Goal: Task Accomplishment & Management: Complete application form

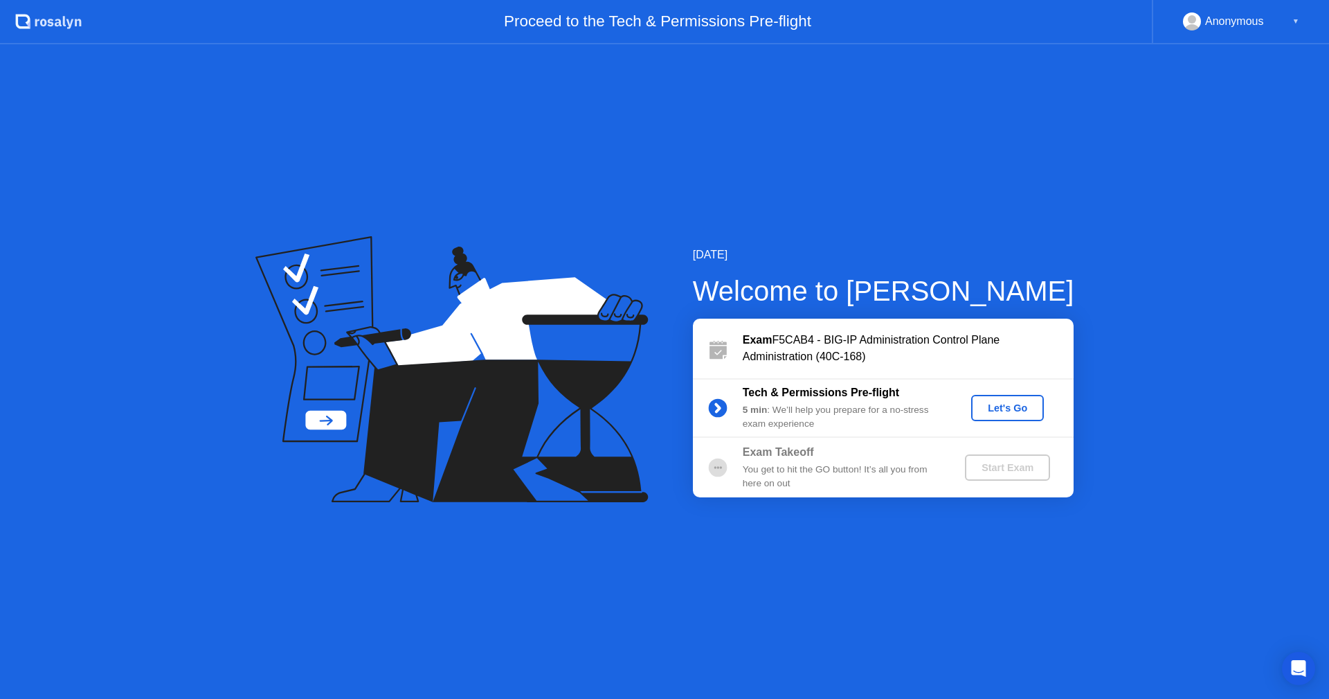
click at [1002, 410] on div "Let's Go" at bounding box center [1008, 407] width 62 height 11
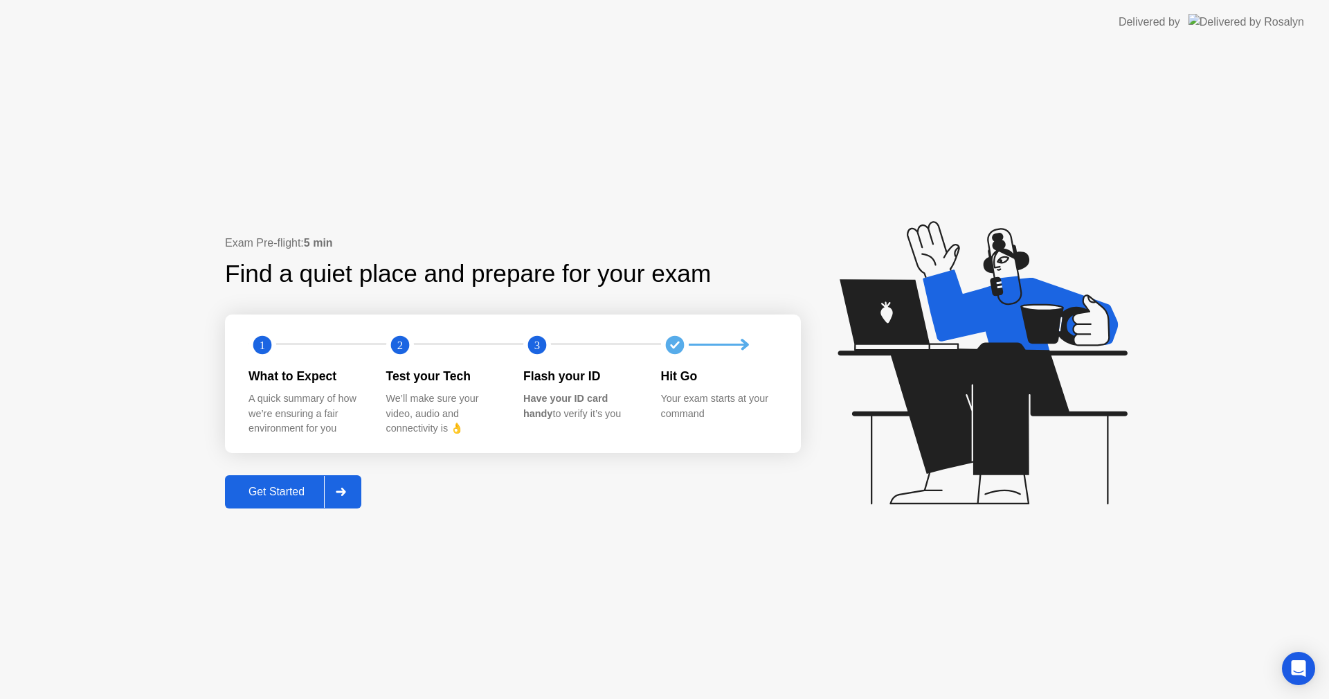
click at [275, 494] on div "Get Started" at bounding box center [276, 491] width 95 height 12
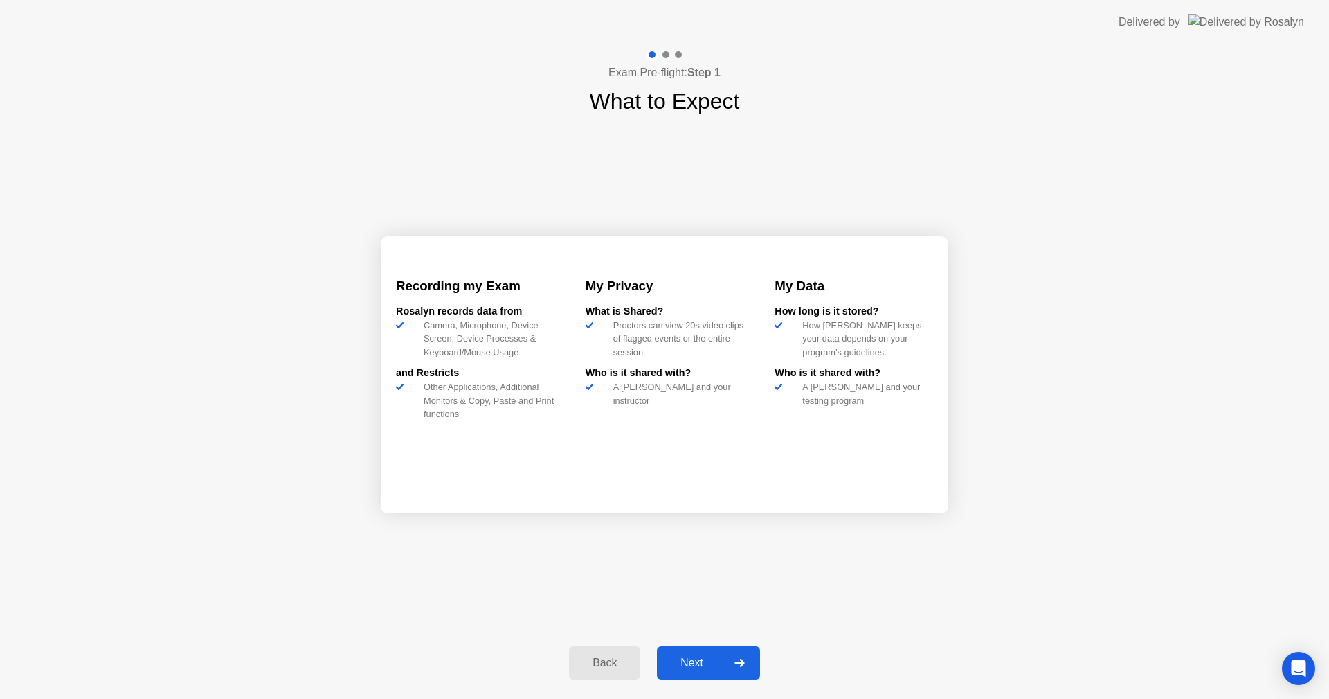
click at [684, 658] on div "Next" at bounding box center [692, 662] width 62 height 12
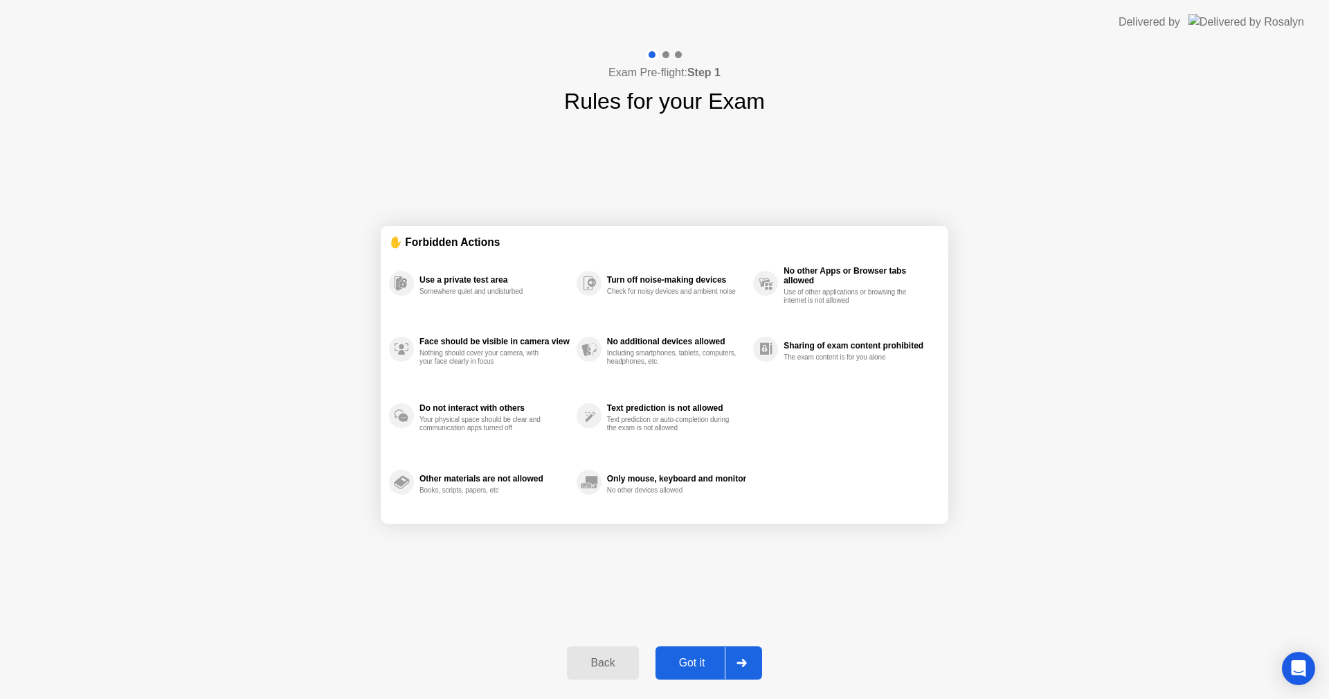
click at [699, 658] on div "Got it" at bounding box center [692, 662] width 65 height 12
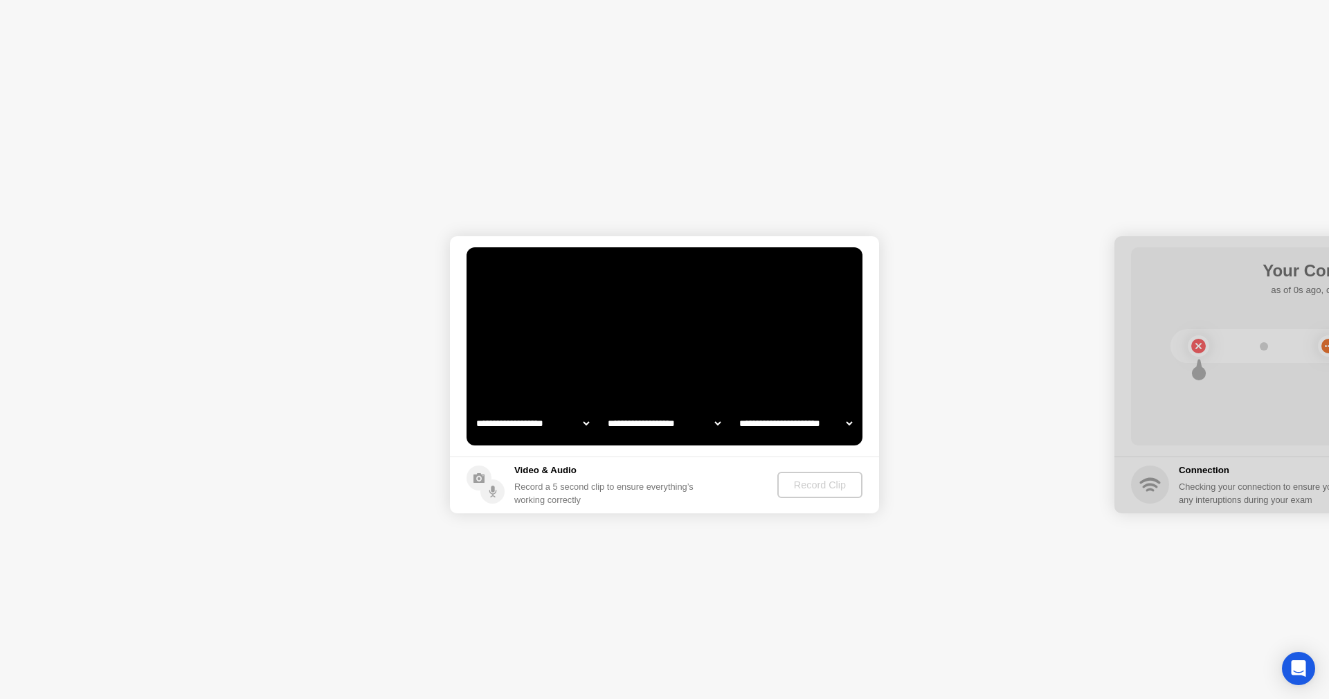
select select "**********"
select select "*******"
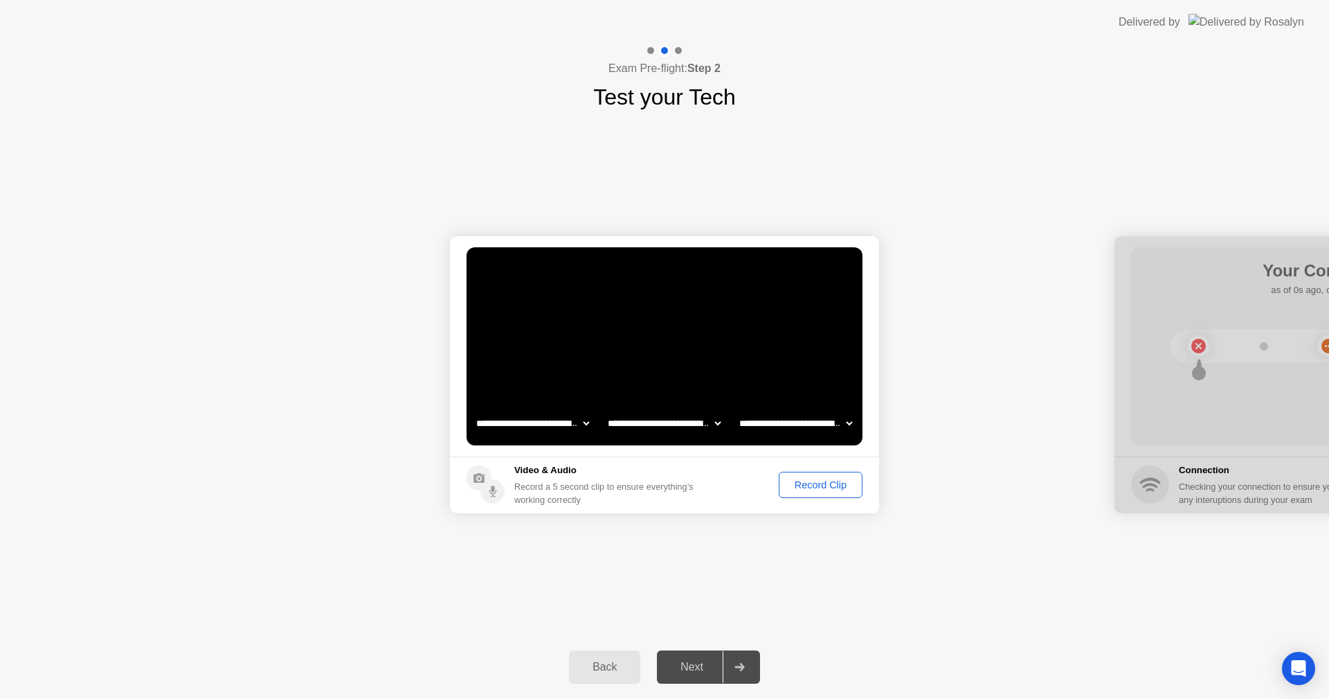
click at [807, 484] on div "Record Clip" at bounding box center [821, 484] width 74 height 11
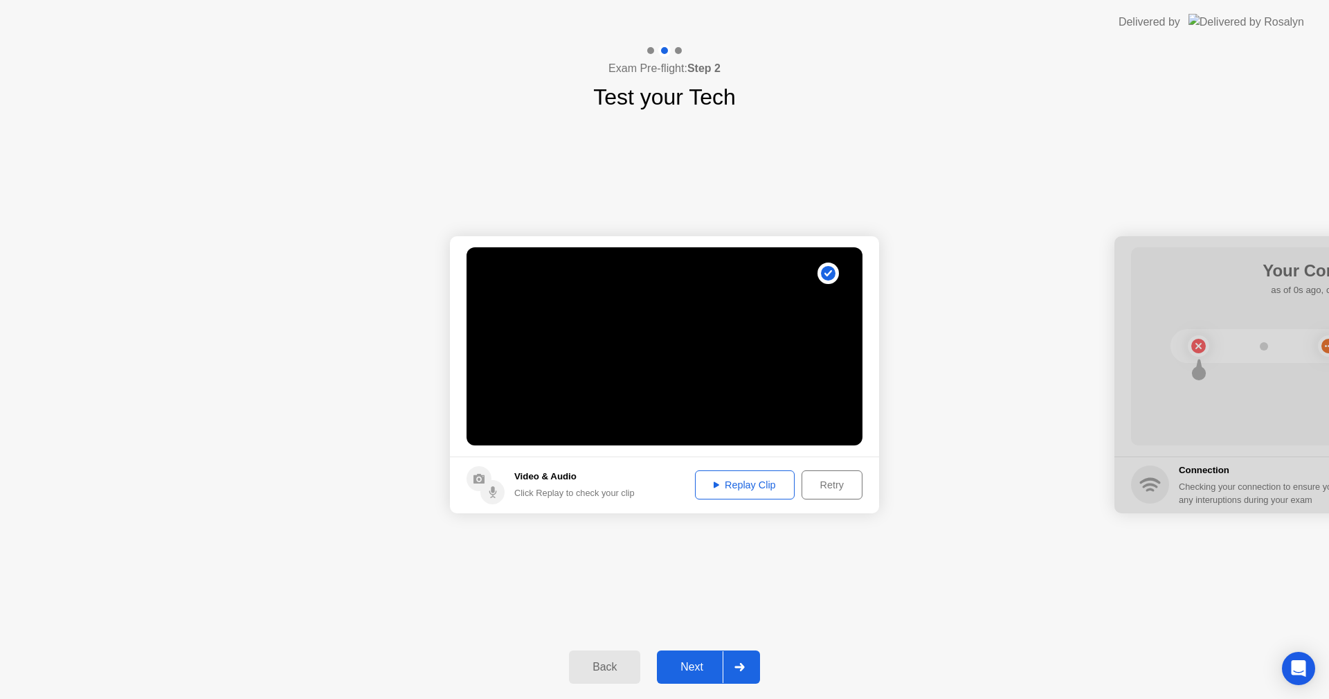
click at [692, 667] on div "Next" at bounding box center [692, 667] width 62 height 12
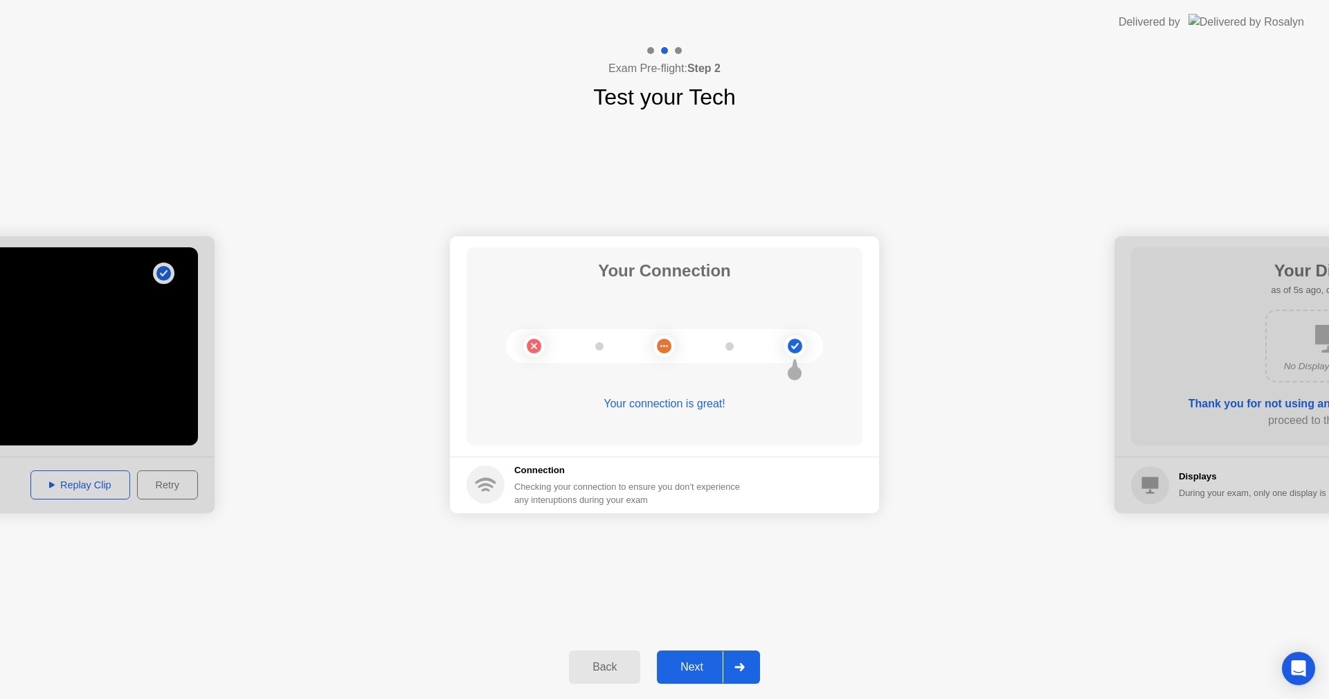
click at [695, 661] on div "Next" at bounding box center [692, 667] width 62 height 12
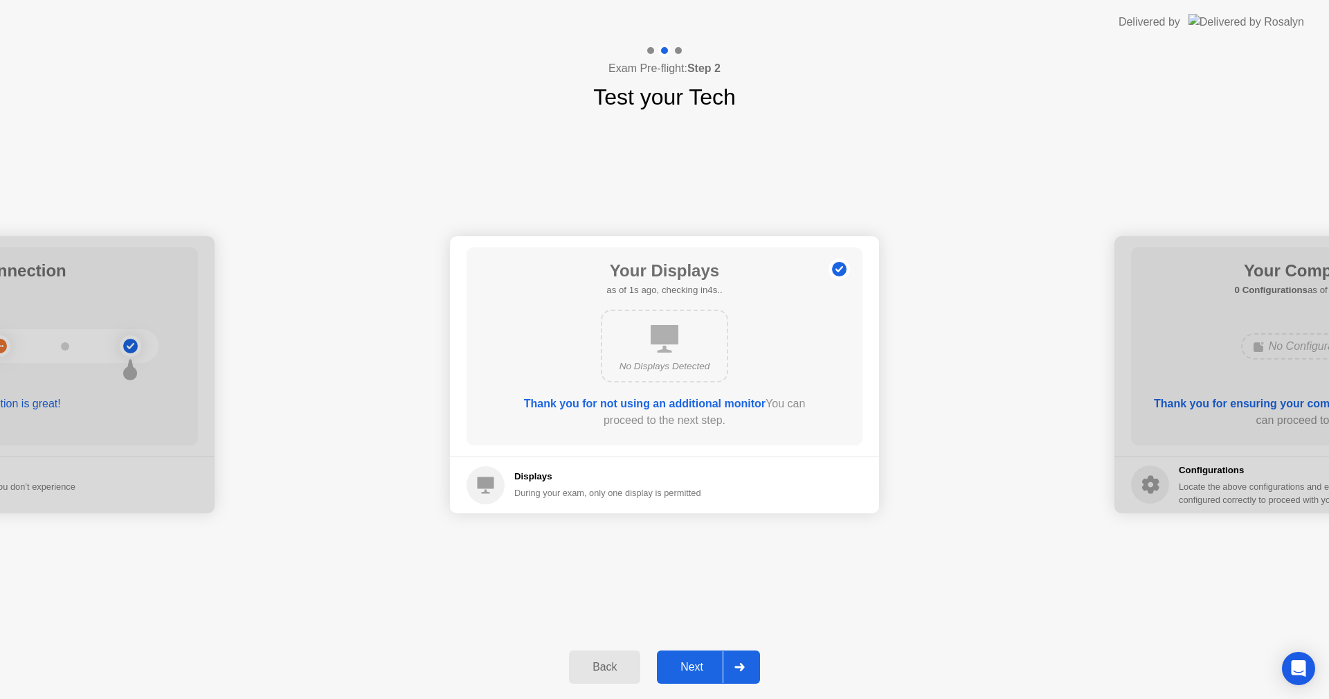
click at [692, 654] on button "Next" at bounding box center [708, 666] width 103 height 33
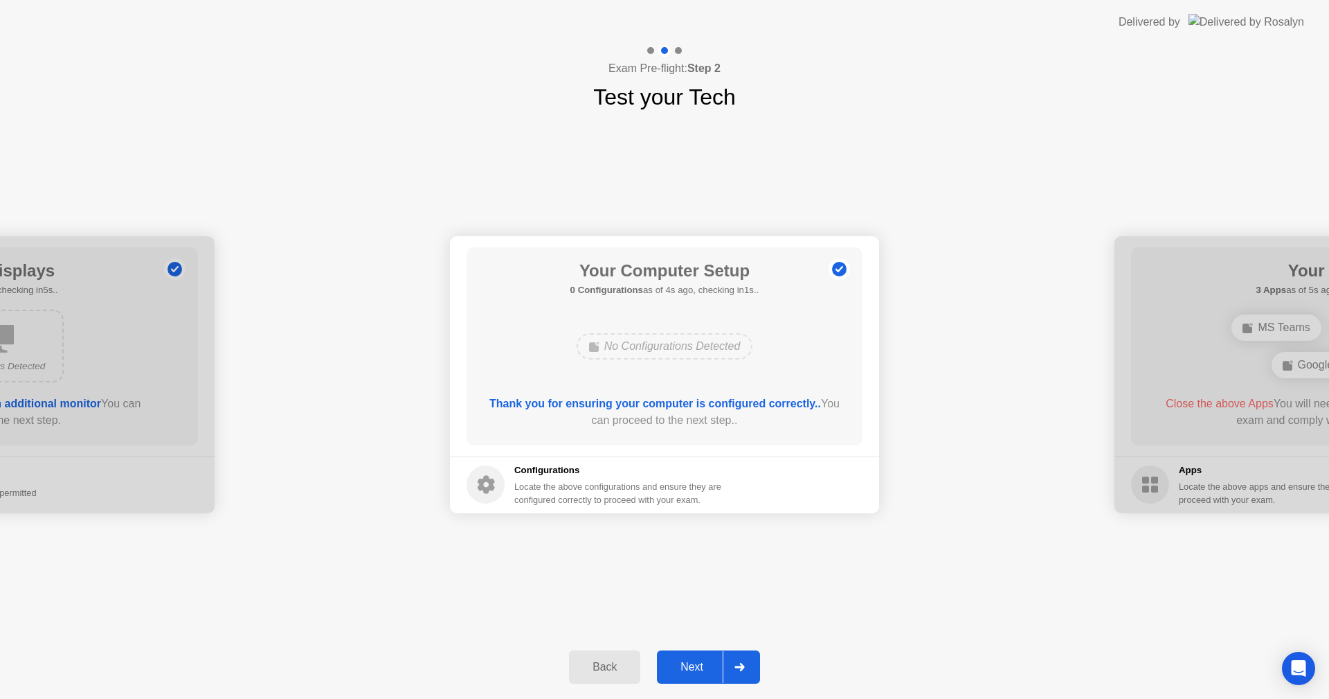
click at [697, 661] on div "Next" at bounding box center [692, 667] width 62 height 12
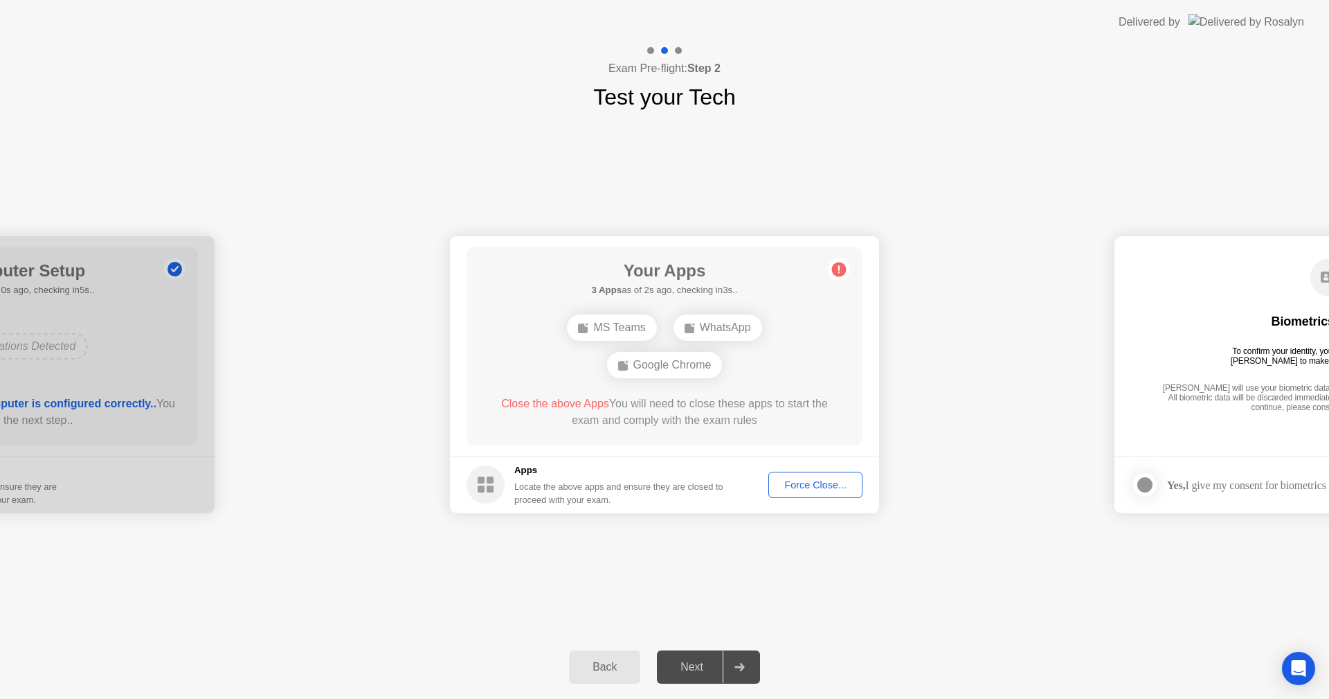
click at [800, 485] on div "Force Close..." at bounding box center [815, 484] width 84 height 11
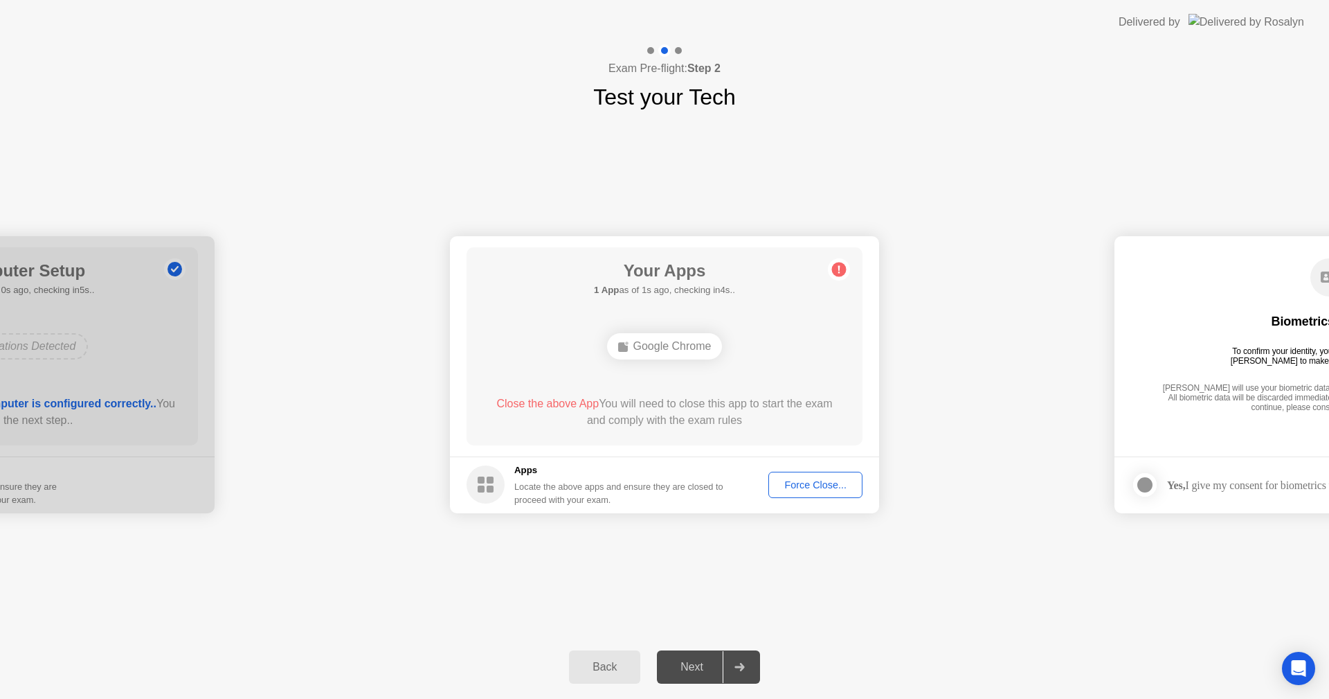
click at [791, 485] on div "Force Close..." at bounding box center [815, 484] width 84 height 11
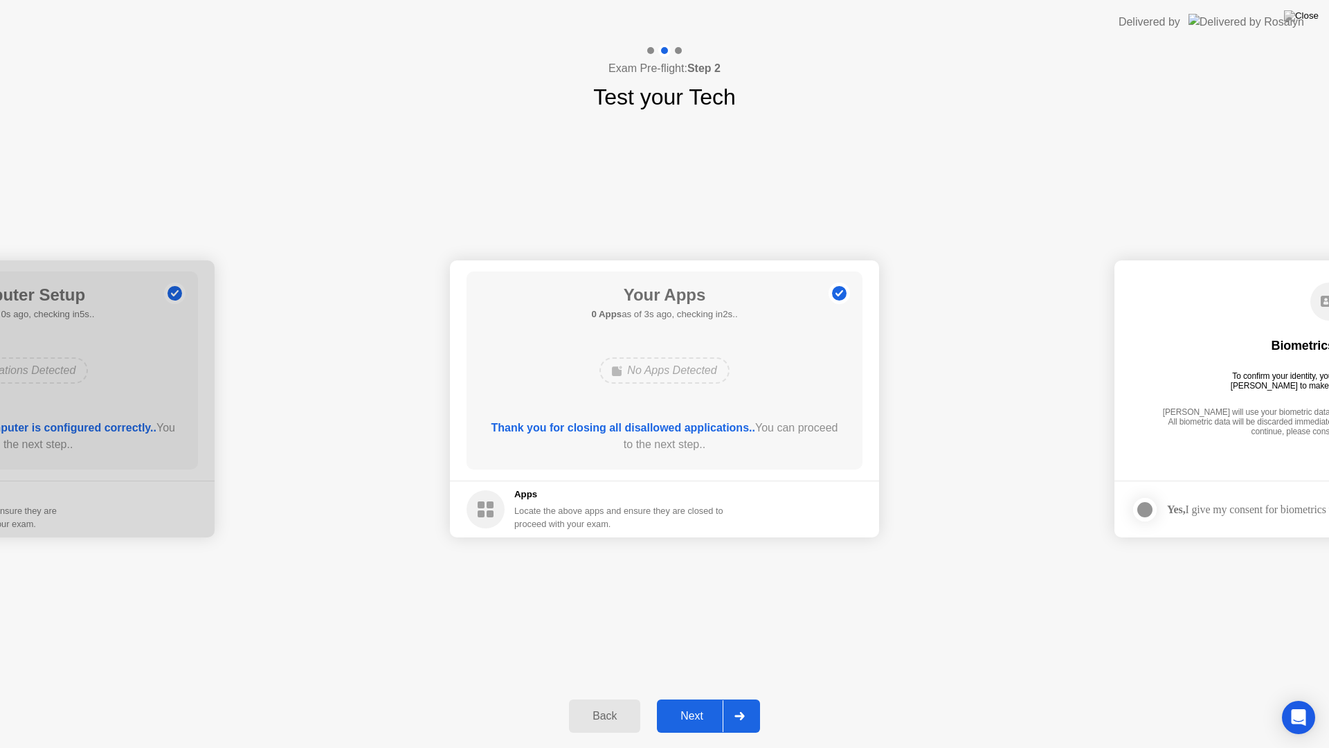
click at [685, 698] on div "Next" at bounding box center [692, 716] width 62 height 12
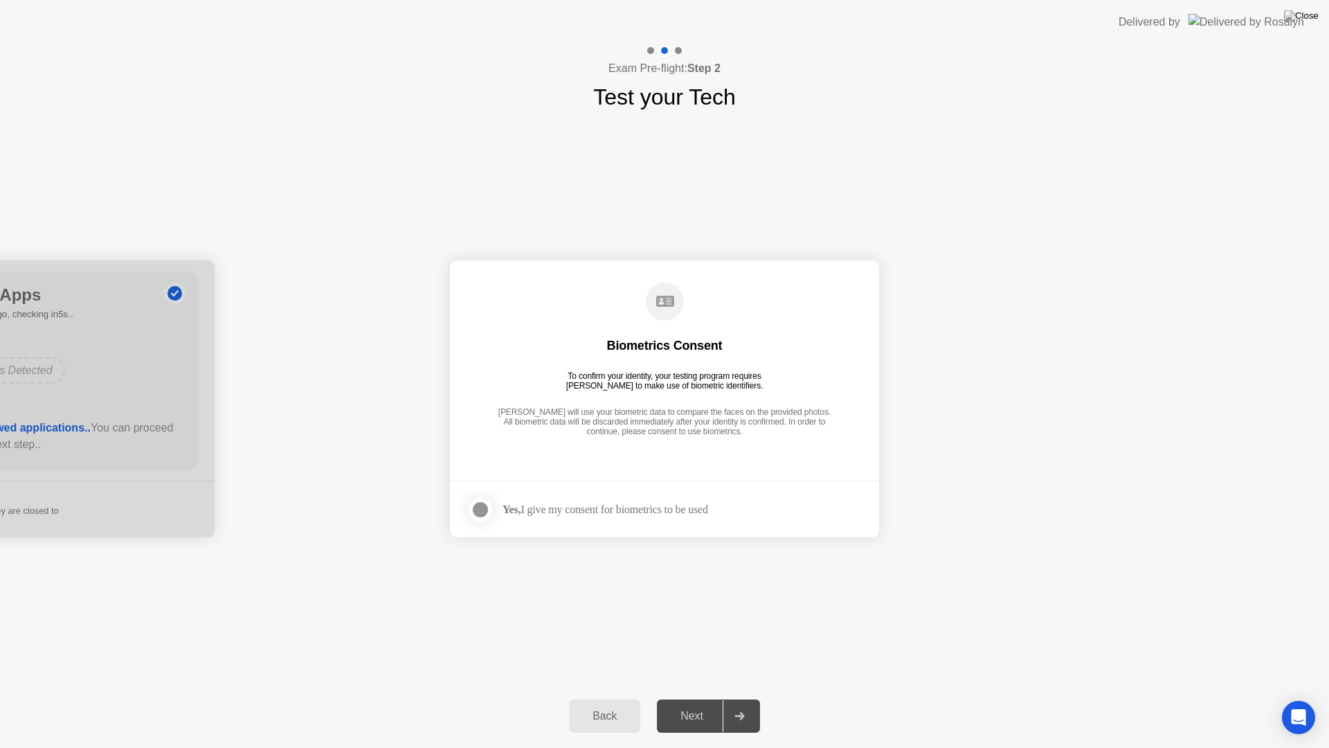
click at [521, 510] on strong "Yes," at bounding box center [512, 509] width 18 height 12
click at [483, 507] on div at bounding box center [480, 509] width 17 height 17
click at [694, 698] on div "Next" at bounding box center [692, 716] width 62 height 12
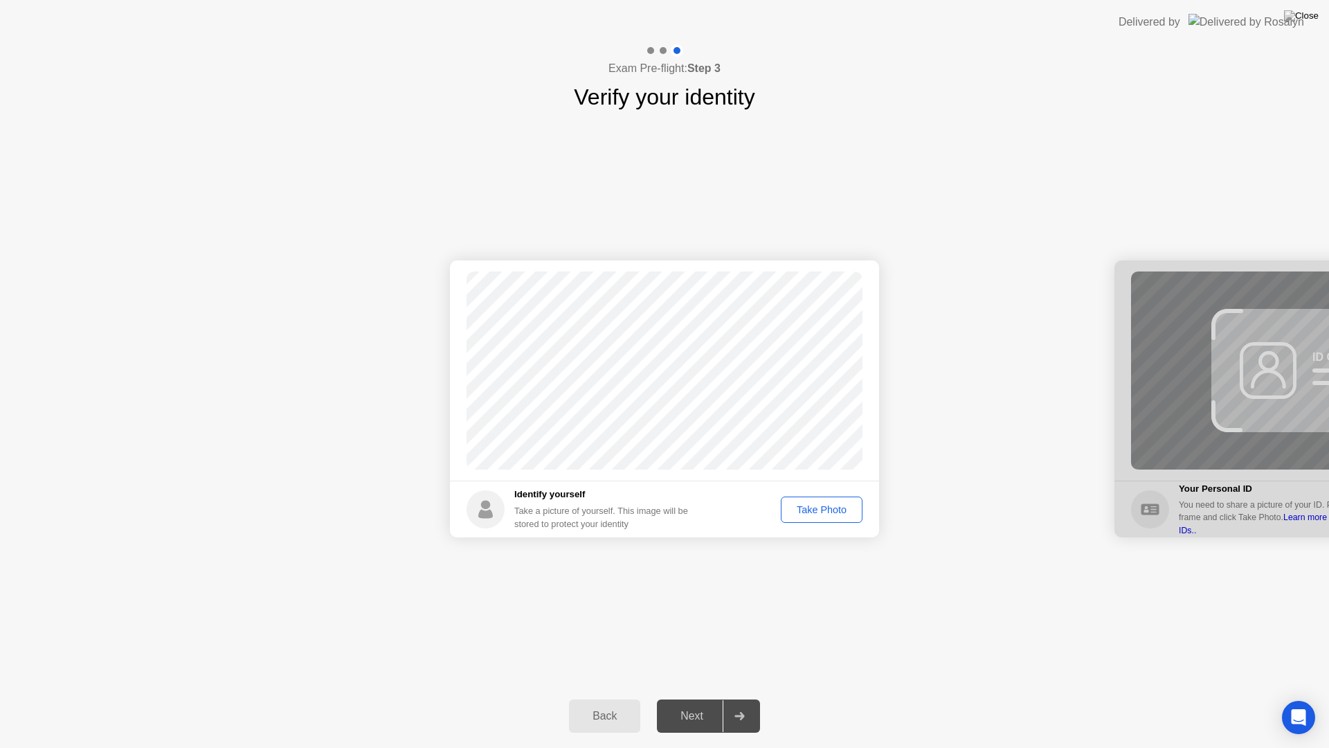
click at [828, 519] on button "Take Photo" at bounding box center [822, 509] width 82 height 26
click at [824, 507] on div "Retake" at bounding box center [831, 509] width 54 height 11
click at [822, 507] on div "Take Photo" at bounding box center [822, 509] width 72 height 11
click at [678, 698] on div "Next" at bounding box center [692, 716] width 62 height 12
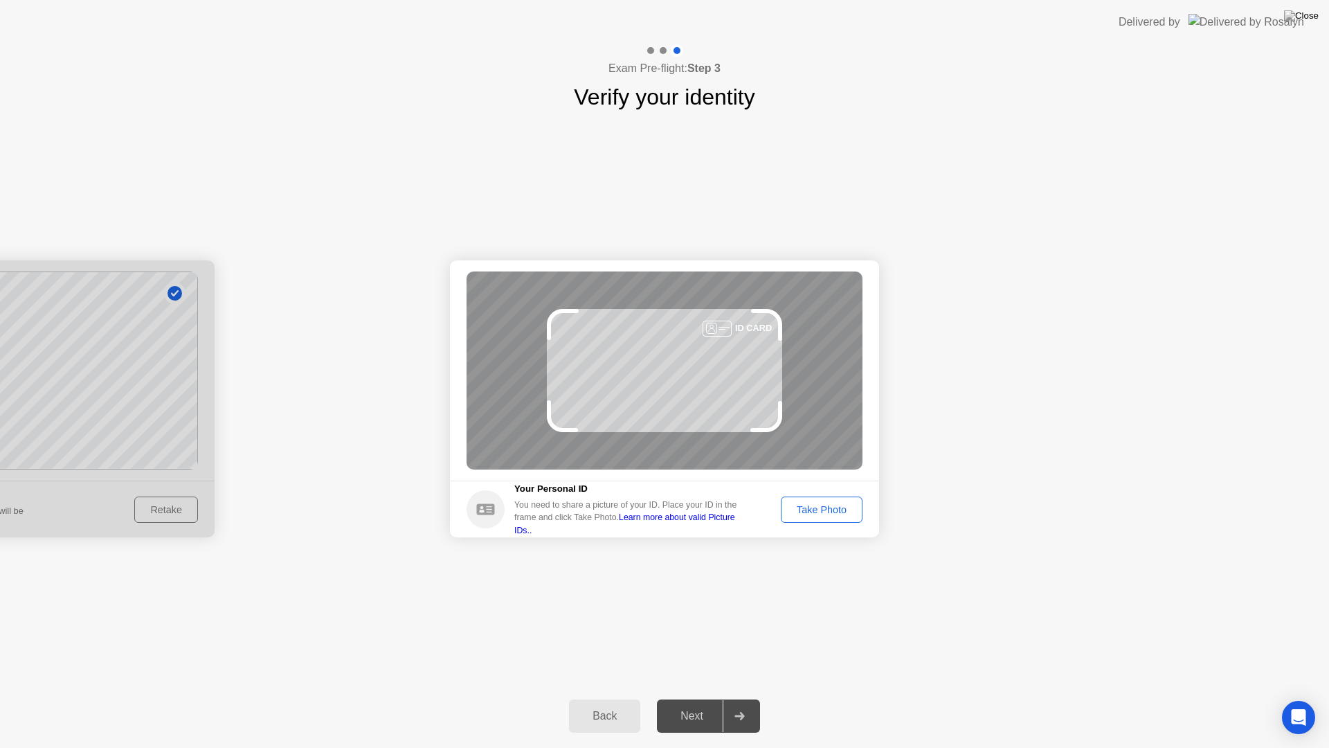
click at [806, 514] on div "Take Photo" at bounding box center [822, 509] width 72 height 11
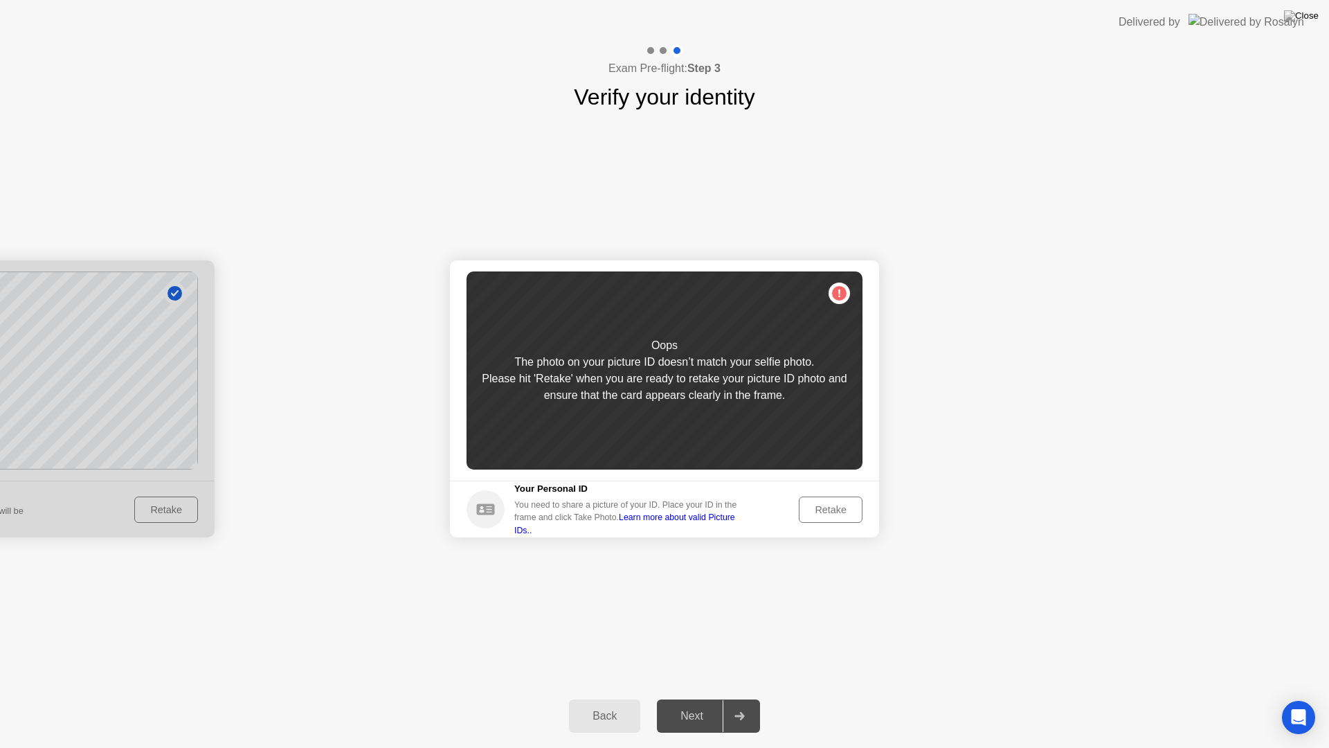
click at [816, 513] on div "Retake" at bounding box center [831, 509] width 54 height 11
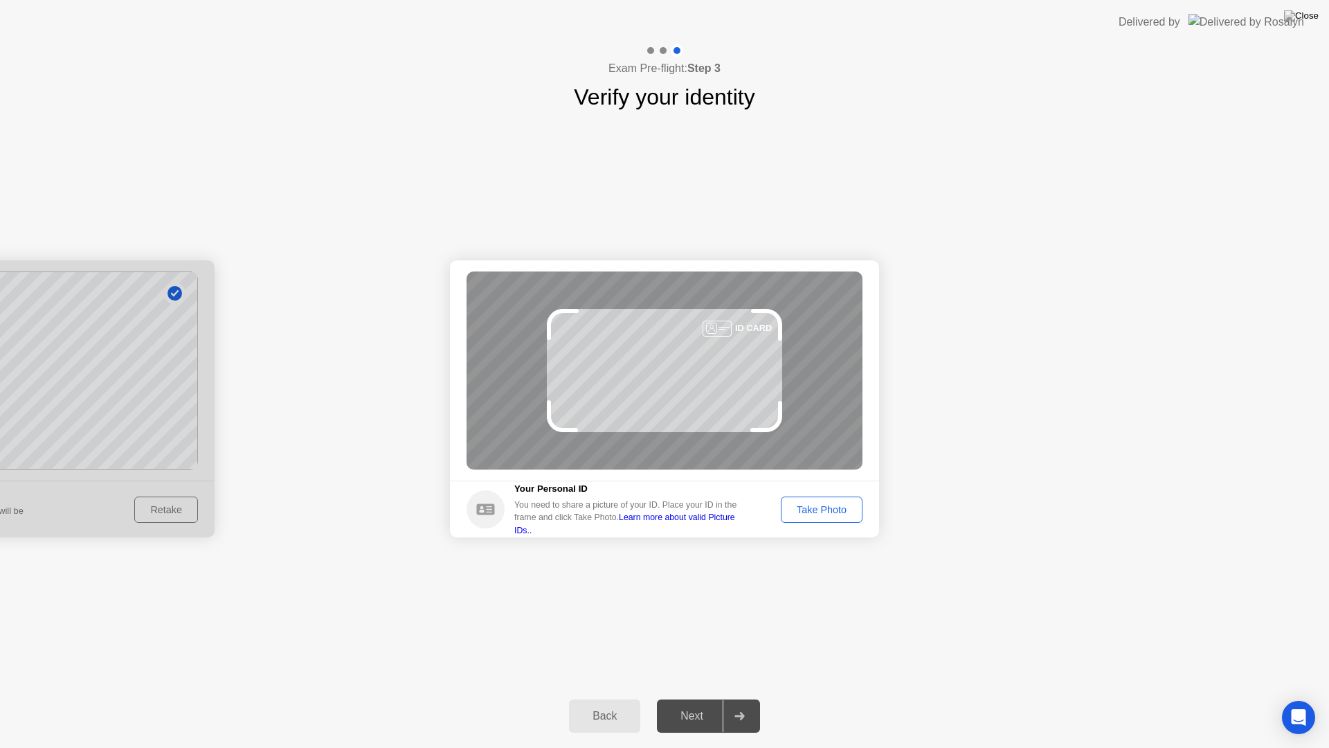
click at [818, 510] on div "Take Photo" at bounding box center [822, 509] width 72 height 11
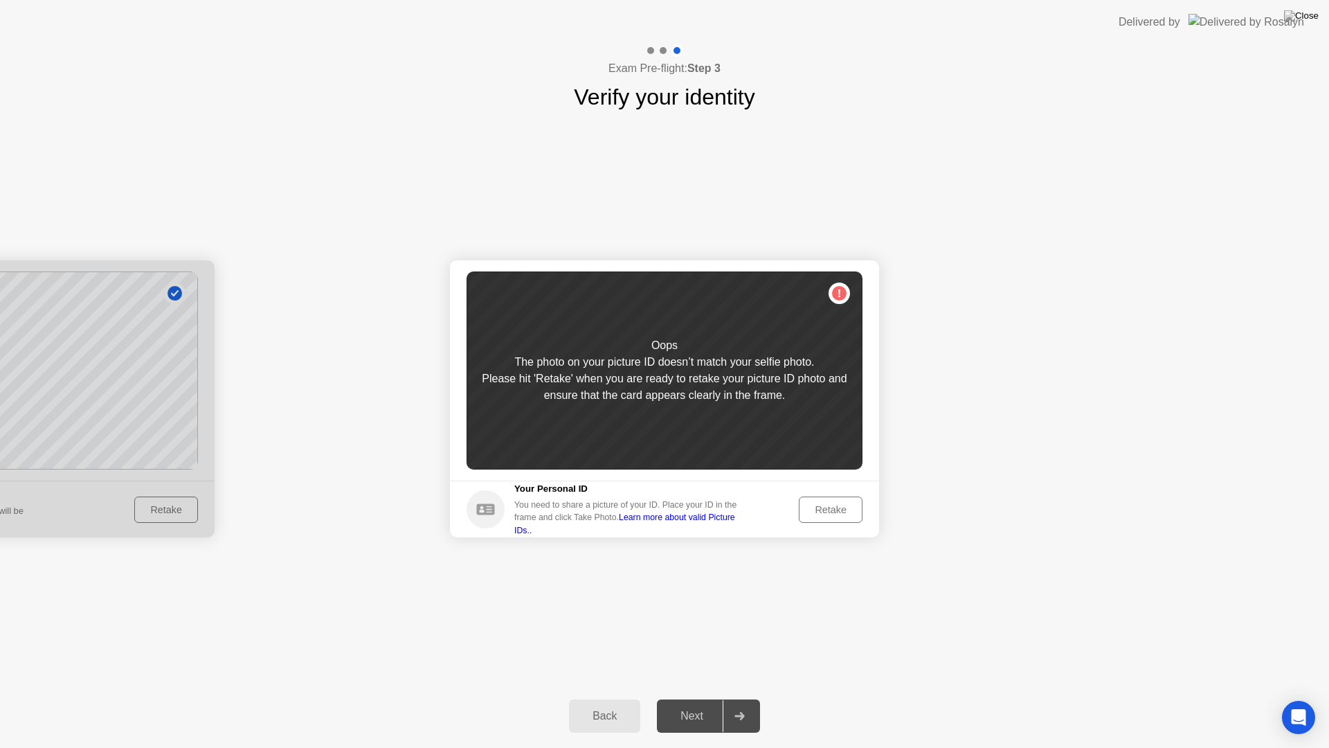
click at [818, 510] on div "Retake" at bounding box center [831, 509] width 54 height 11
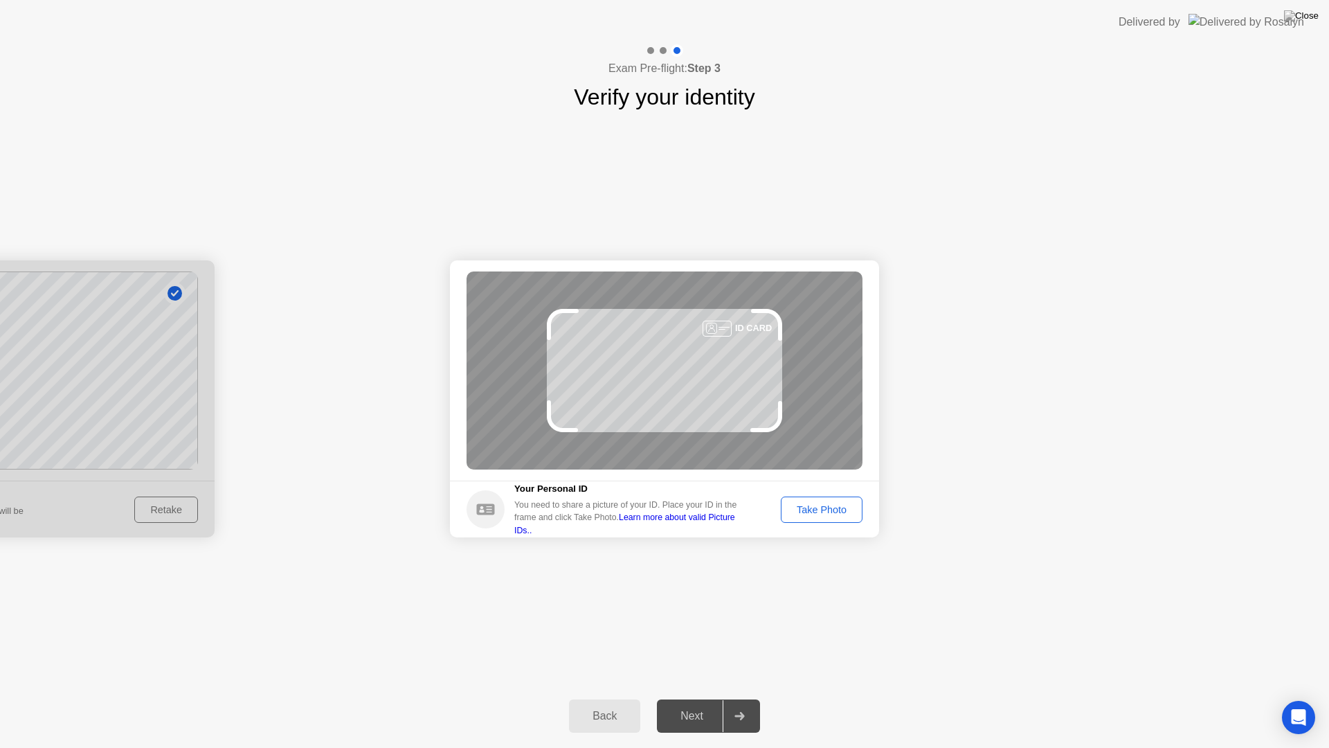
click at [818, 507] on div "Take Photo" at bounding box center [822, 509] width 72 height 11
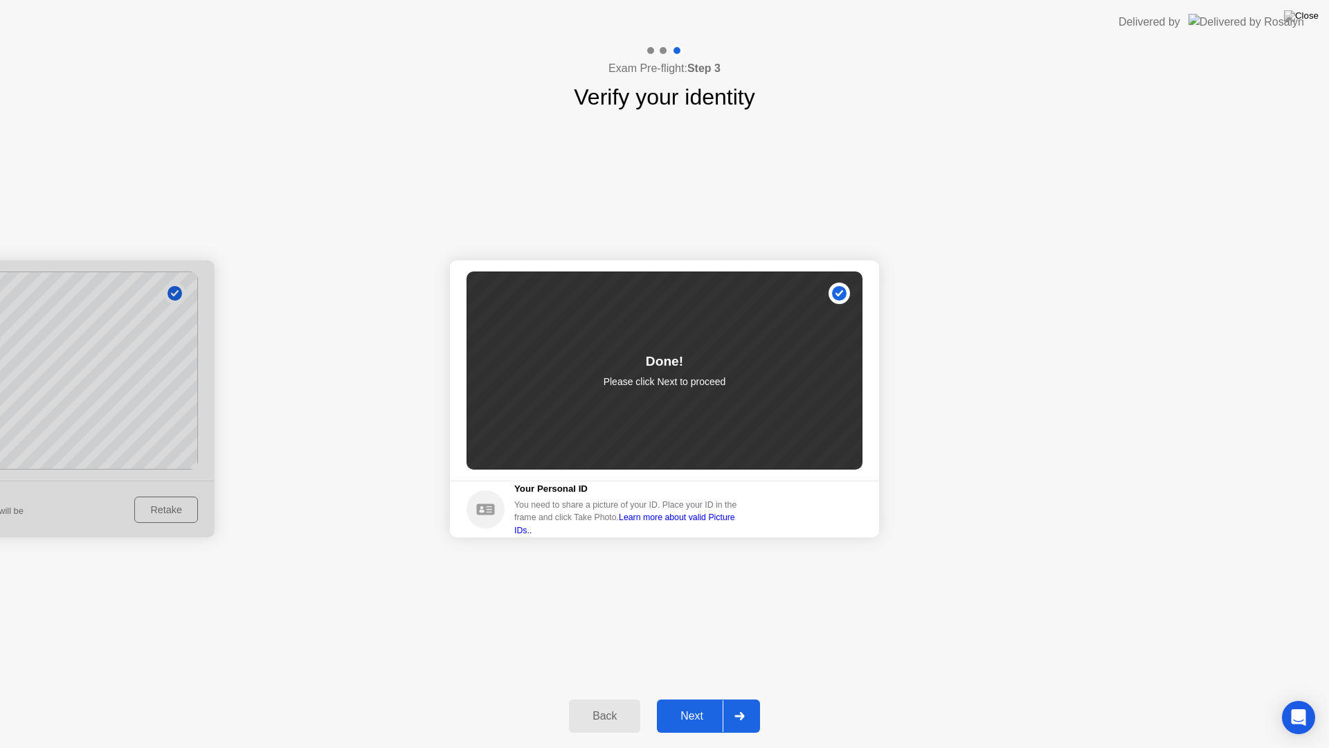
click at [692, 698] on div "Next" at bounding box center [692, 716] width 62 height 12
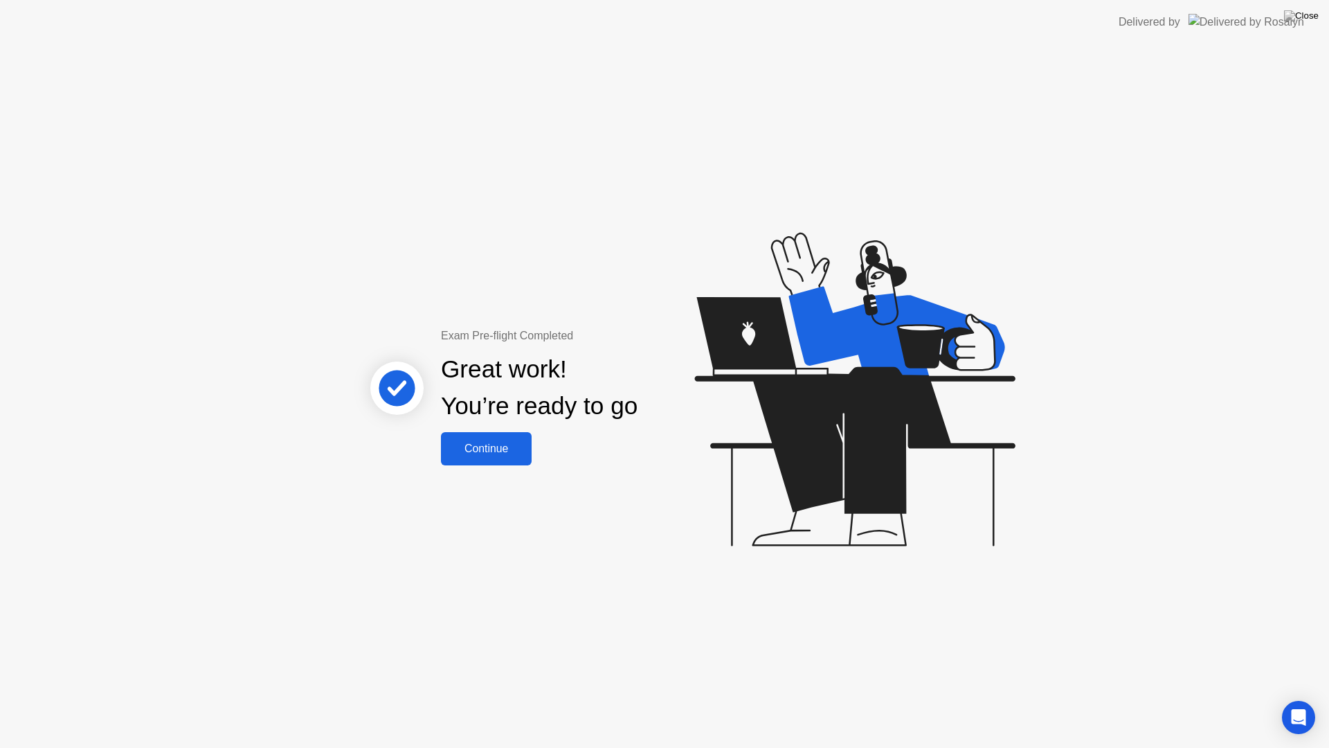
click at [474, 444] on div "Continue" at bounding box center [486, 448] width 82 height 12
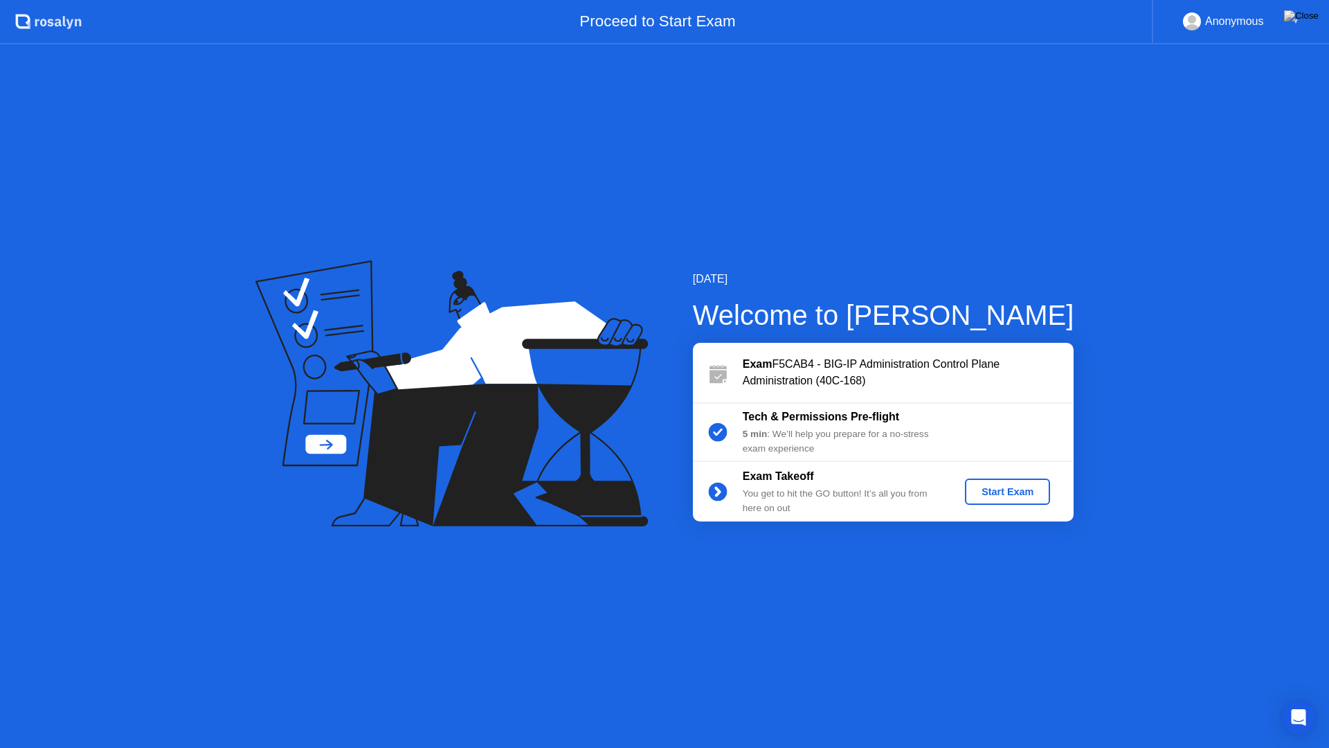
click at [1013, 495] on div "Start Exam" at bounding box center [1008, 491] width 74 height 11
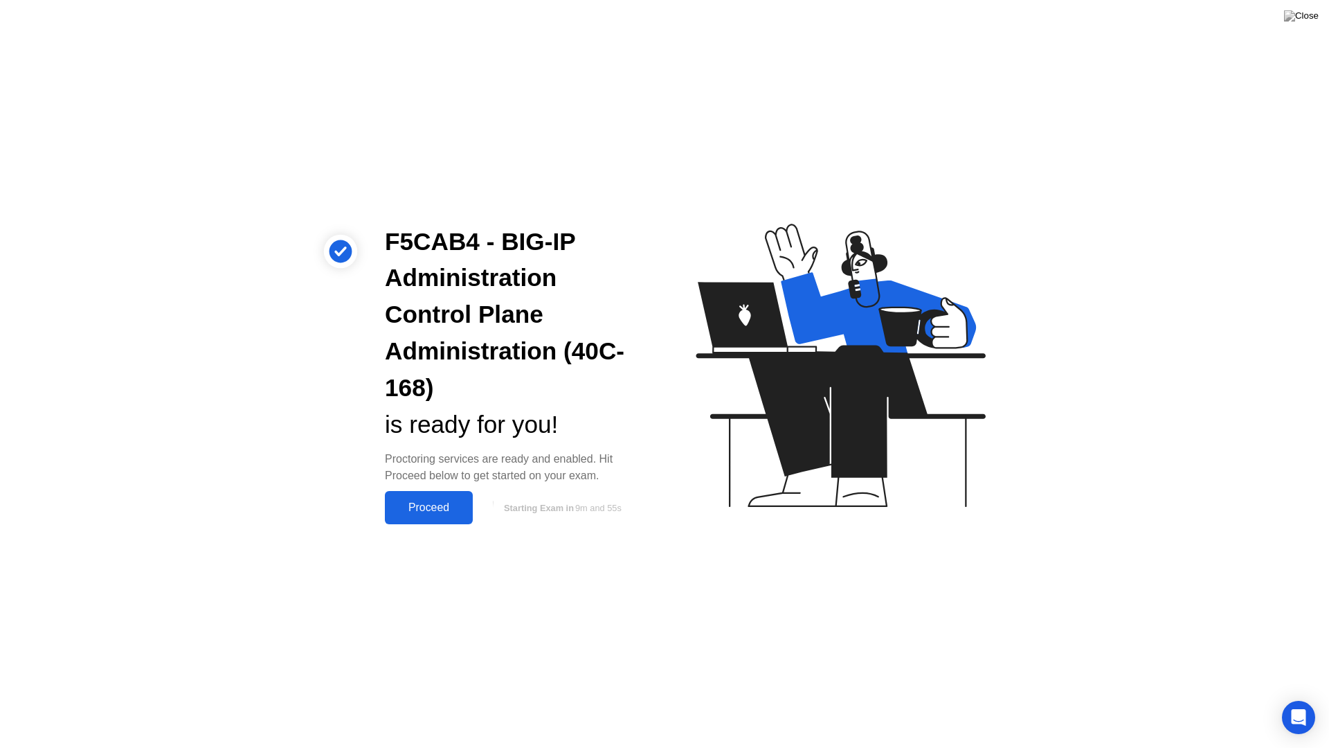
click at [423, 514] on div "Proceed" at bounding box center [429, 507] width 80 height 12
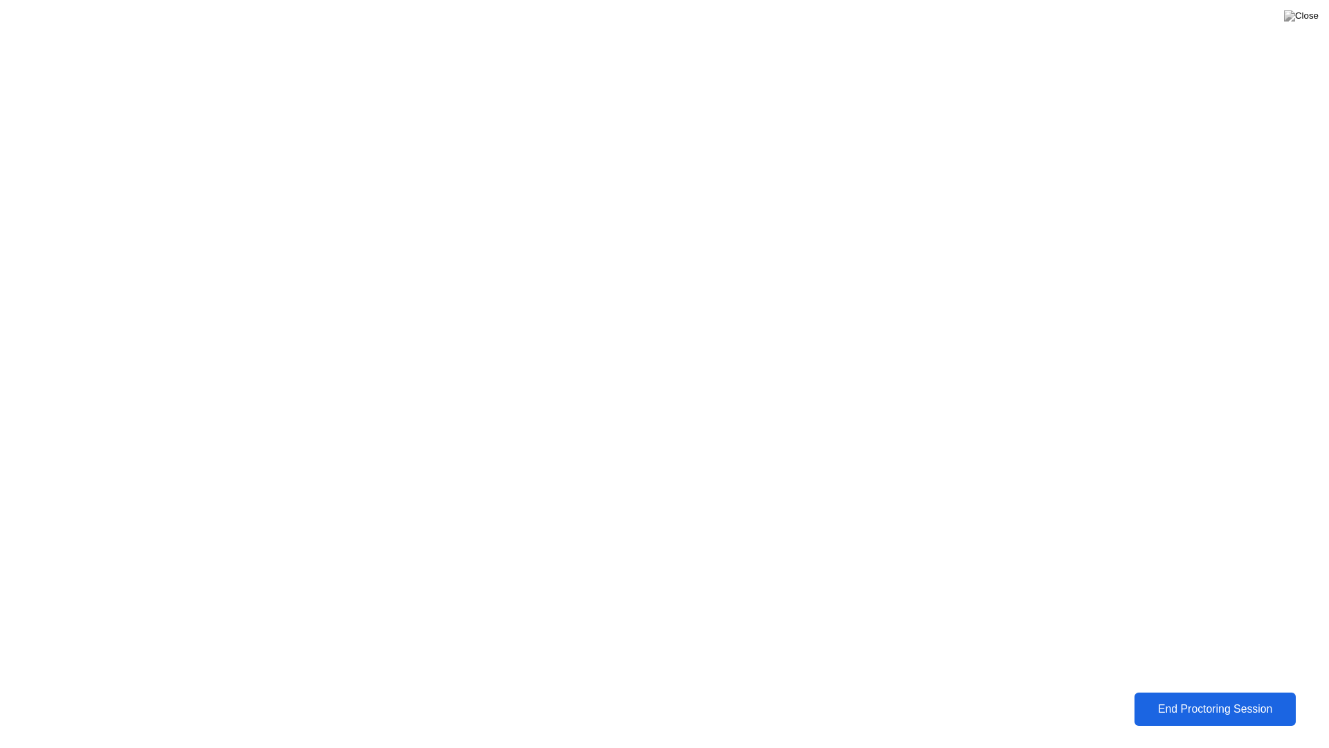
click at [1213, 698] on div "End Proctoring Session" at bounding box center [1215, 709] width 153 height 12
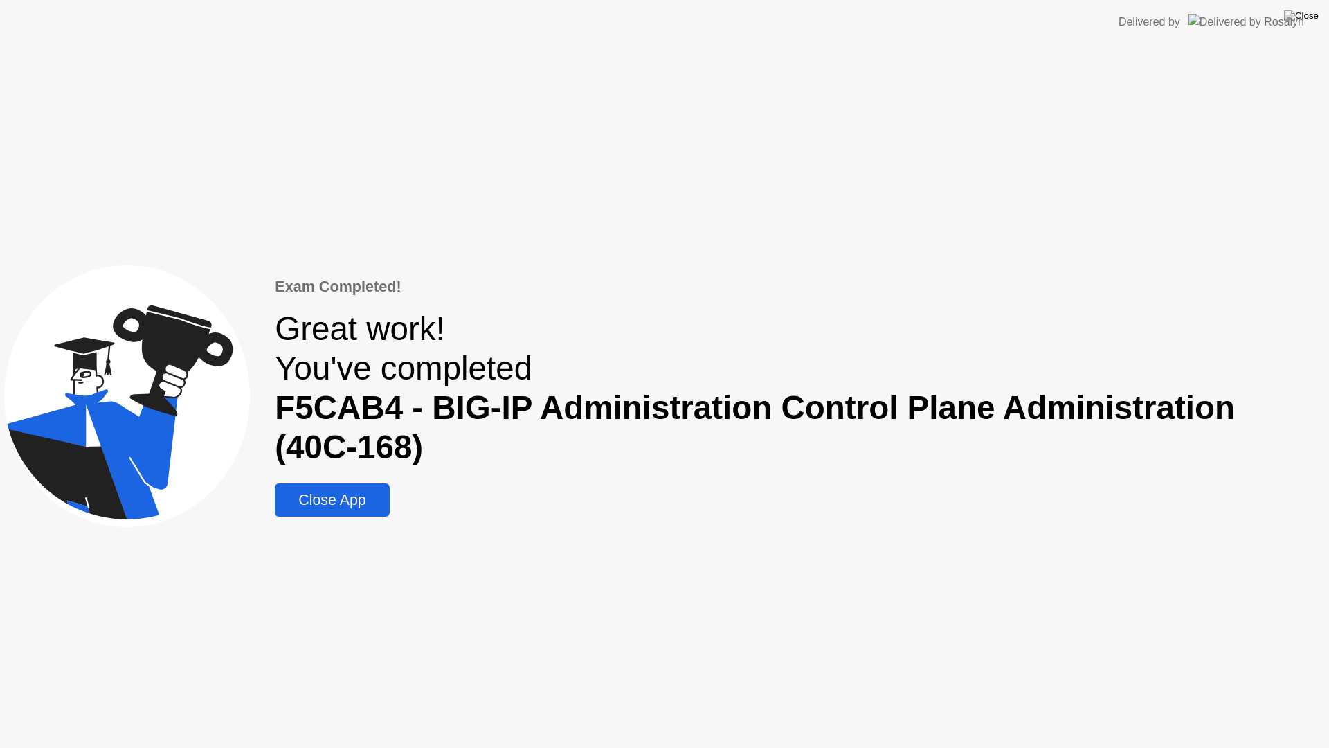
click at [334, 507] on div "Close App" at bounding box center [332, 500] width 106 height 17
